Goal: Find specific page/section: Find specific page/section

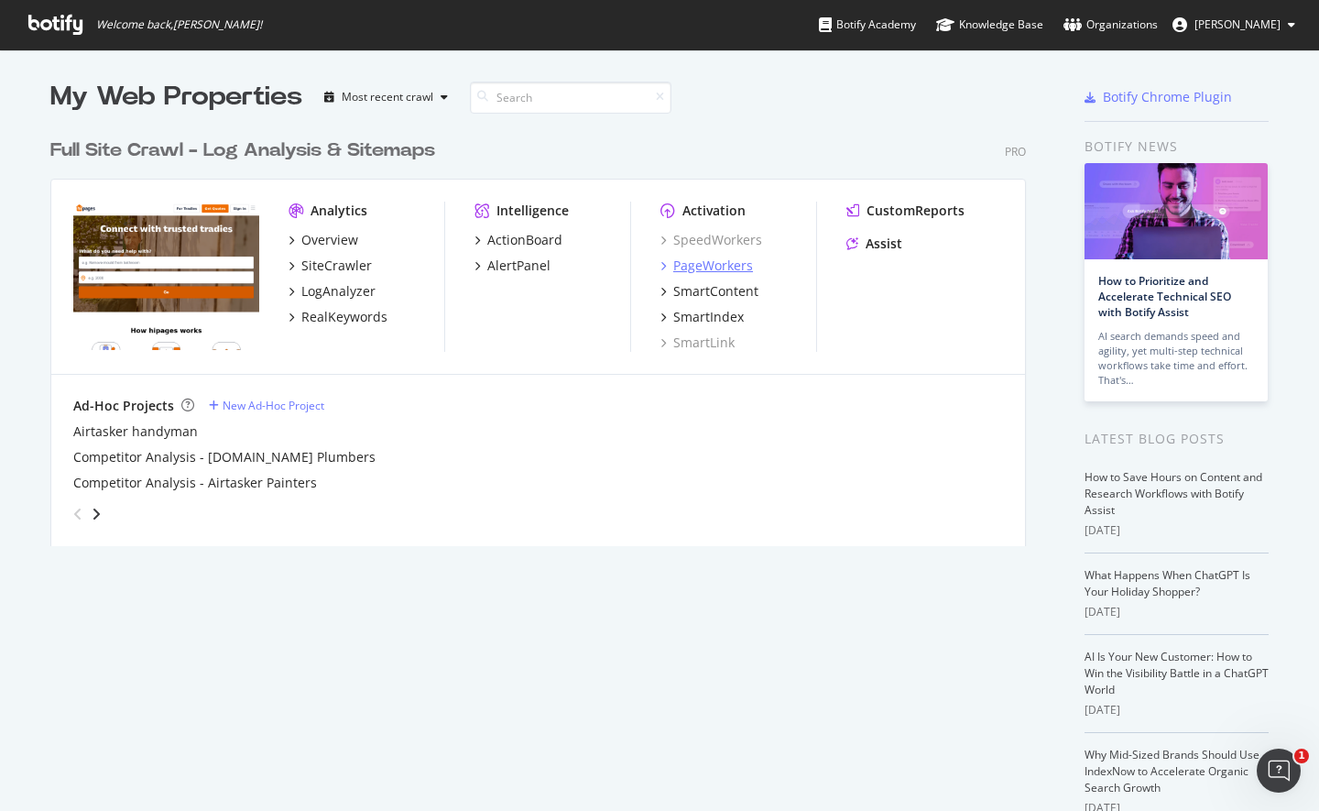
click at [708, 262] on div "PageWorkers" at bounding box center [713, 265] width 80 height 18
